Goal: Find specific page/section

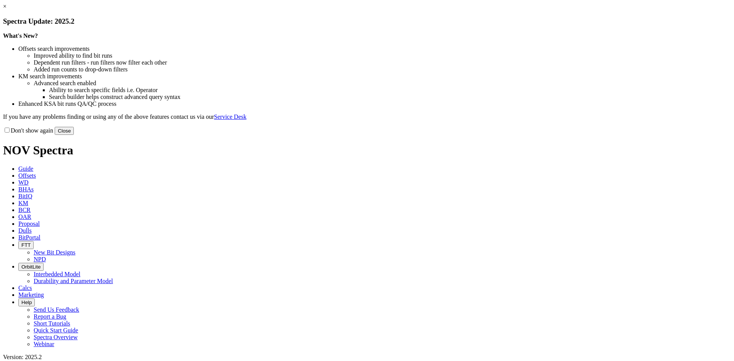
click at [6, 10] on link "×" at bounding box center [4, 6] width 3 height 6
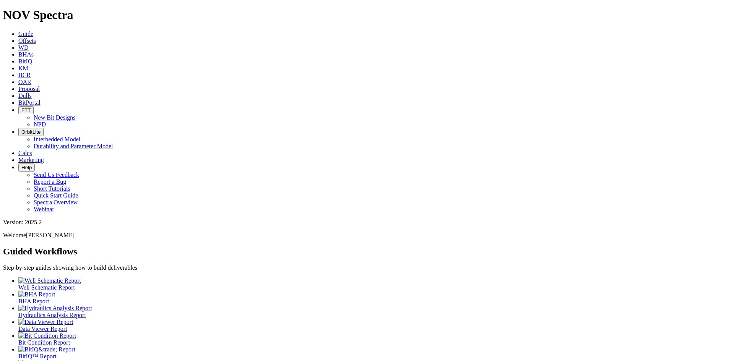
click at [36, 37] on span "Offsets" at bounding box center [27, 40] width 18 height 6
